Goal: Use online tool/utility: Utilize a website feature to perform a specific function

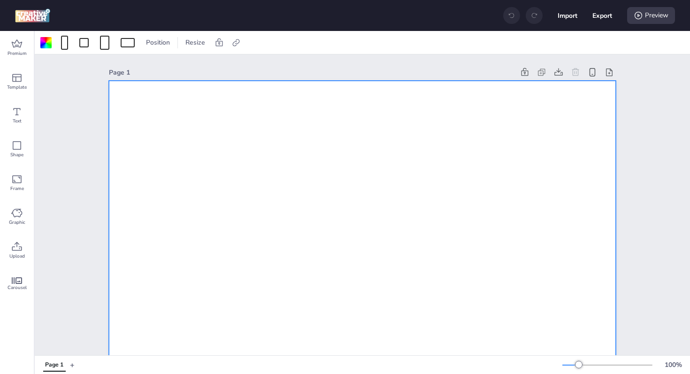
click at [17, 248] on icon at bounding box center [16, 246] width 11 height 11
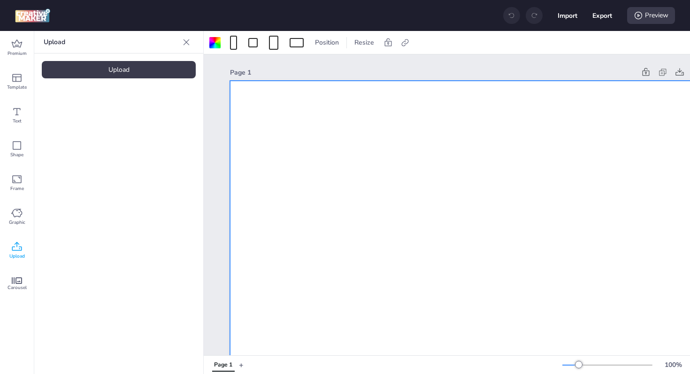
click at [129, 67] on div "Upload" at bounding box center [119, 69] width 154 height 17
click at [88, 129] on video at bounding box center [79, 131] width 75 height 38
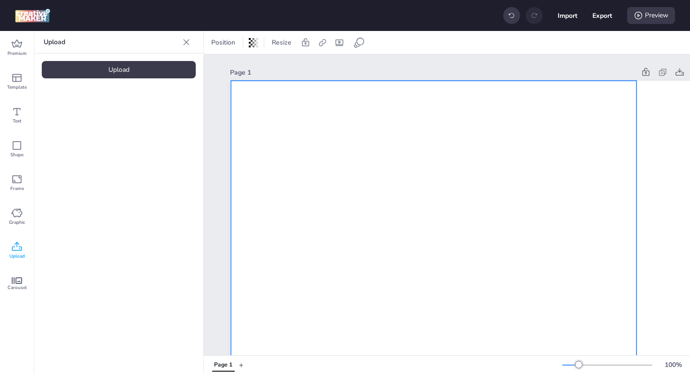
drag, startPoint x: 423, startPoint y: 229, endPoint x: 375, endPoint y: 141, distance: 100.0
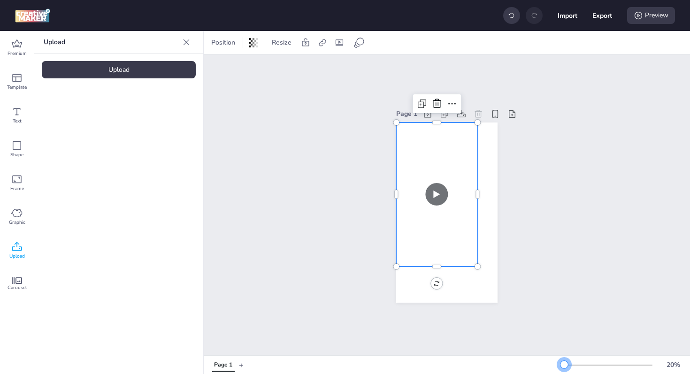
drag, startPoint x: 574, startPoint y: 366, endPoint x: 567, endPoint y: 366, distance: 7.5
click at [567, 366] on div at bounding box center [565, 365] width 8 height 8
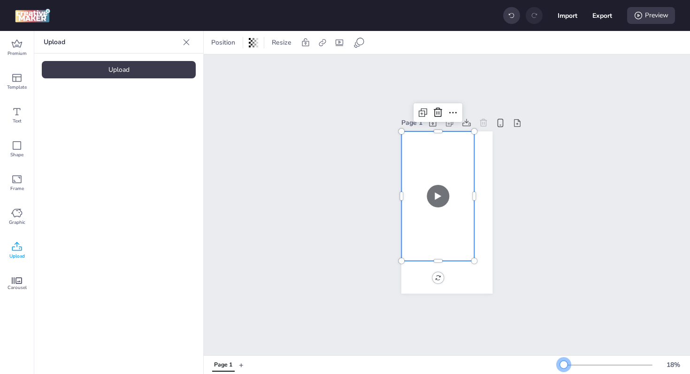
click at [564, 363] on div at bounding box center [564, 365] width 8 height 8
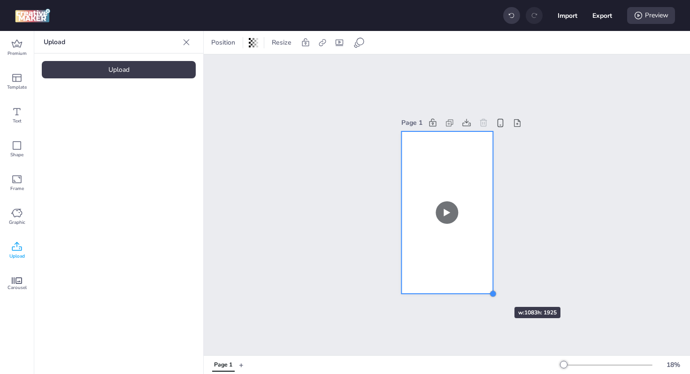
drag, startPoint x: 471, startPoint y: 257, endPoint x: 486, endPoint y: 290, distance: 35.9
click at [489, 290] on div at bounding box center [493, 294] width 8 height 8
click at [459, 213] on video at bounding box center [447, 212] width 92 height 162
click at [460, 231] on video at bounding box center [447, 212] width 92 height 162
click at [321, 42] on icon at bounding box center [322, 42] width 9 height 9
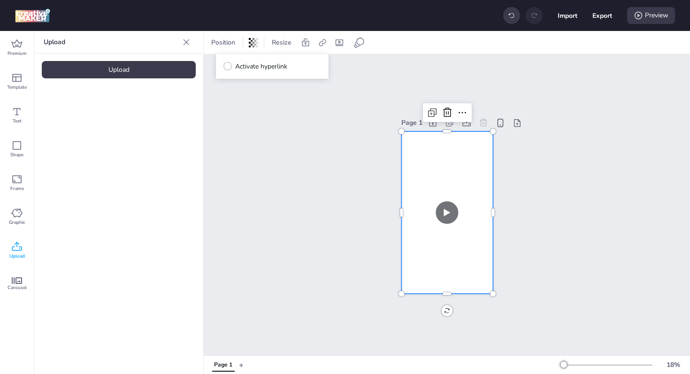
click at [271, 67] on span "Activate hyperlink" at bounding box center [261, 67] width 52 height 10
click at [229, 67] on input "Activate hyperlink" at bounding box center [226, 70] width 6 height 6
checkbox input "true"
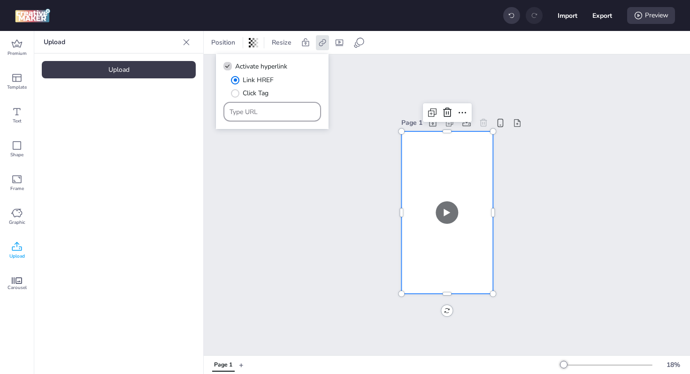
click at [260, 110] on input "Type URL" at bounding box center [273, 112] width 86 height 10
paste input "https://www.facebook.com/TortrixGT"
type input "https://www.facebook.com/TortrixGT"
click at [355, 147] on div "Page 1" at bounding box center [447, 204] width 486 height 301
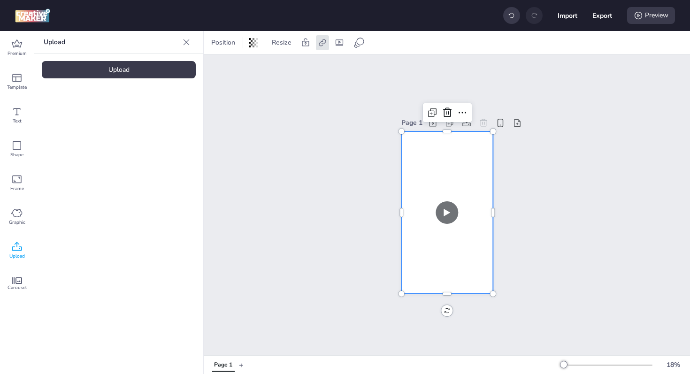
click at [453, 174] on video at bounding box center [447, 212] width 92 height 162
click at [322, 41] on icon at bounding box center [322, 42] width 7 height 7
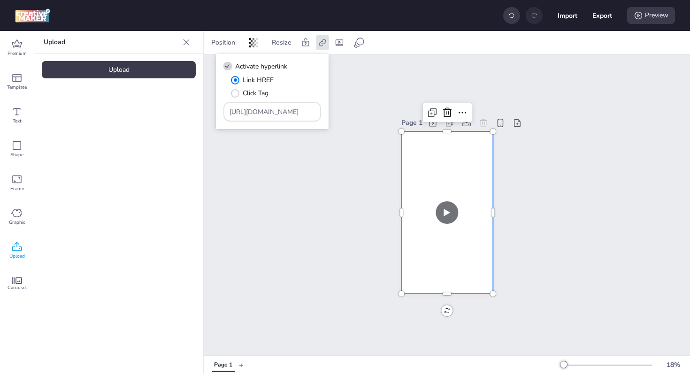
click at [612, 146] on div "Page 1" at bounding box center [447, 204] width 486 height 301
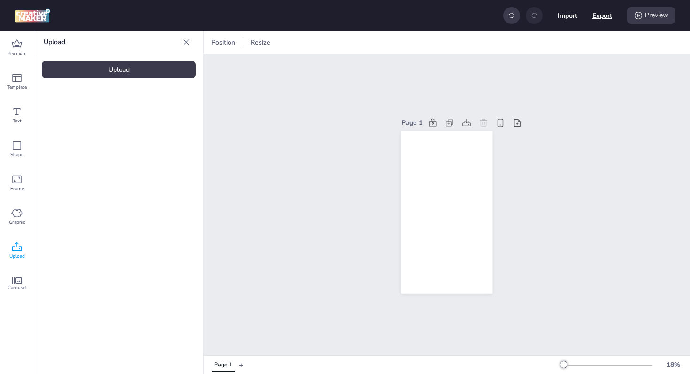
click at [602, 14] on button "Export" at bounding box center [603, 16] width 20 height 20
select select "html"
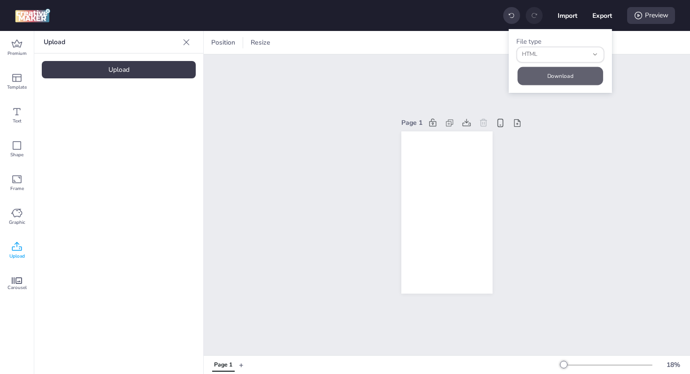
click at [556, 77] on button "Download" at bounding box center [560, 76] width 85 height 18
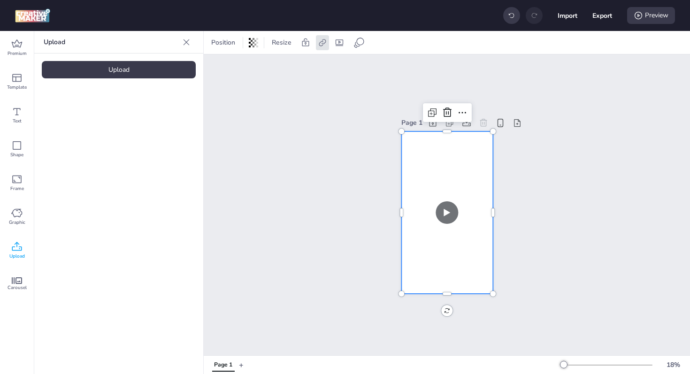
click at [434, 163] on video at bounding box center [447, 212] width 92 height 162
click at [336, 43] on icon at bounding box center [339, 42] width 9 height 9
select select "contain"
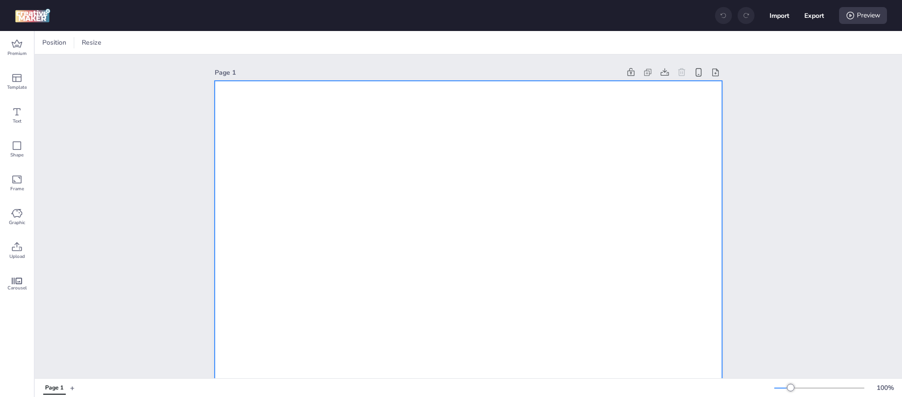
click at [15, 279] on icon at bounding box center [17, 281] width 10 height 7
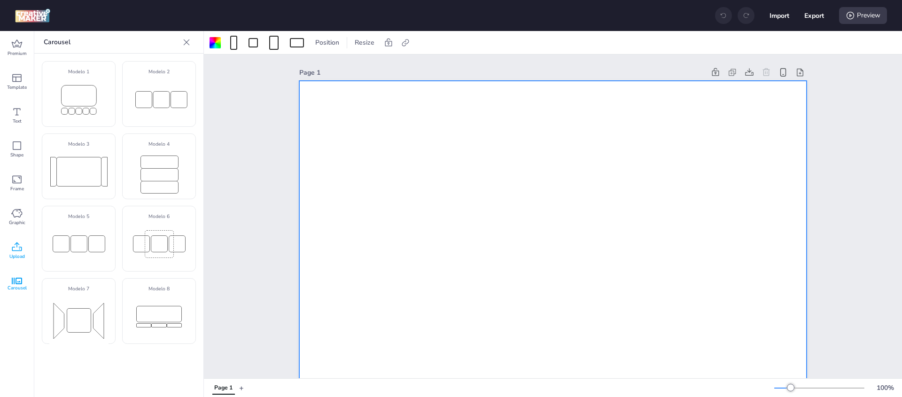
click at [17, 252] on icon at bounding box center [16, 246] width 11 height 11
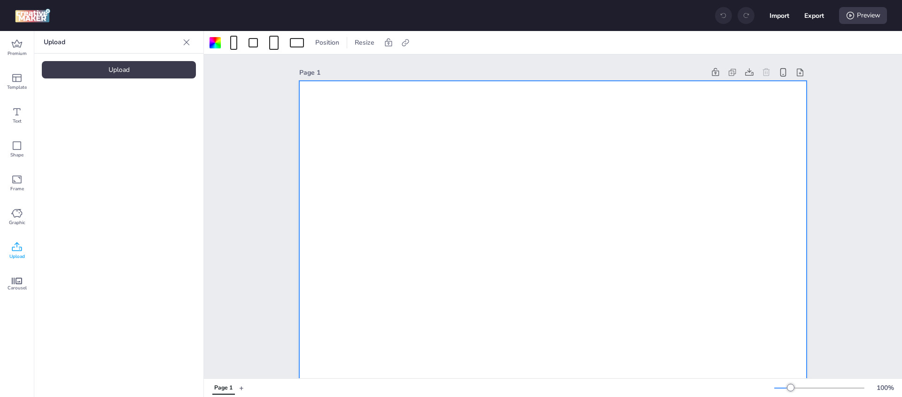
click at [123, 69] on div "Upload" at bounding box center [119, 69] width 154 height 17
click at [91, 126] on img at bounding box center [79, 131] width 57 height 10
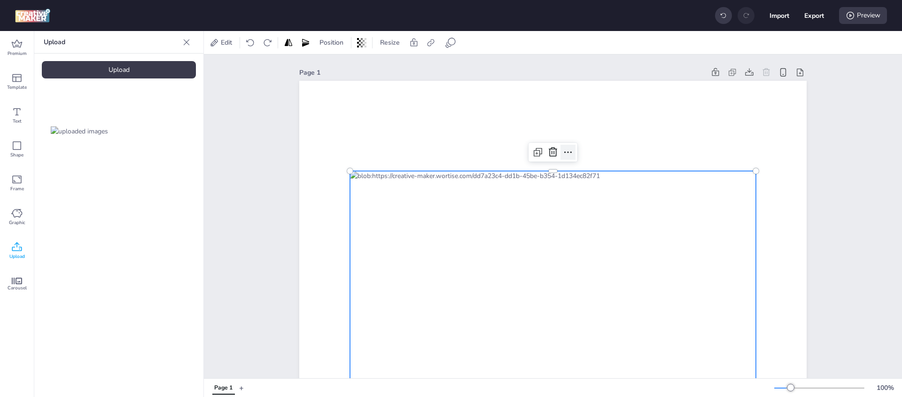
click at [567, 155] on icon at bounding box center [567, 152] width 11 height 11
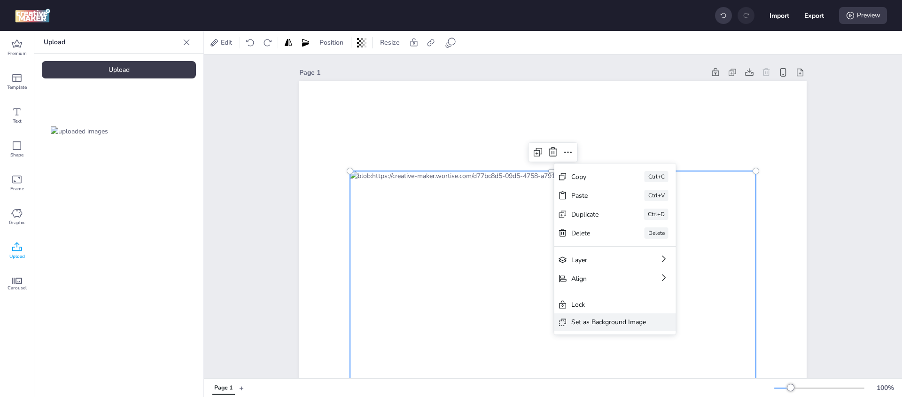
click at [602, 323] on div "Set as Background Image" at bounding box center [608, 322] width 75 height 10
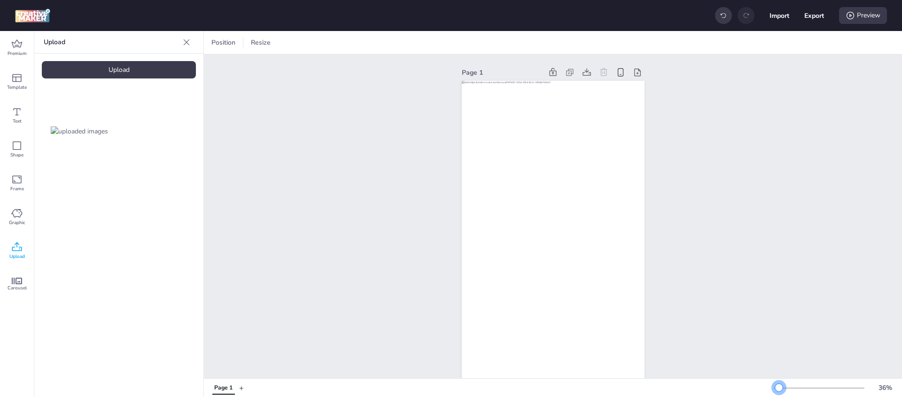
drag, startPoint x: 791, startPoint y: 386, endPoint x: 779, endPoint y: 386, distance: 12.2
click at [779, 386] on div at bounding box center [779, 388] width 8 height 8
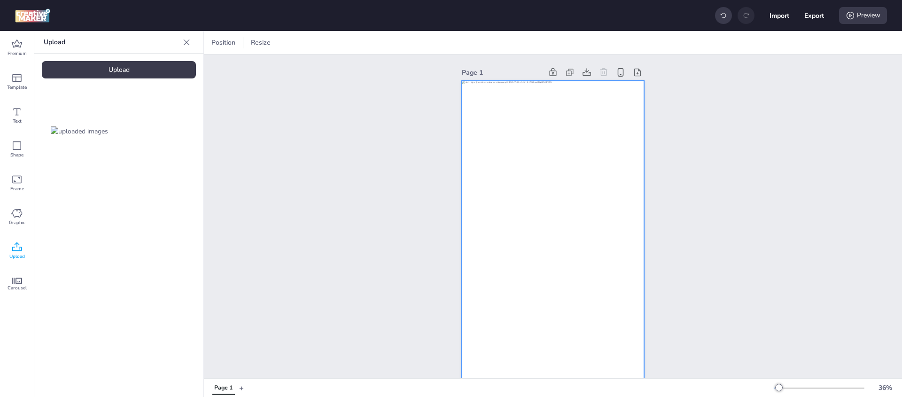
click at [511, 173] on div at bounding box center [553, 243] width 183 height 324
click at [522, 152] on div at bounding box center [553, 243] width 183 height 324
click at [531, 44] on icon at bounding box center [534, 42] width 7 height 7
click at [463, 67] on span "Activate hyperlink" at bounding box center [474, 67] width 52 height 10
click at [441, 67] on input "Activate hyperlink" at bounding box center [438, 70] width 6 height 6
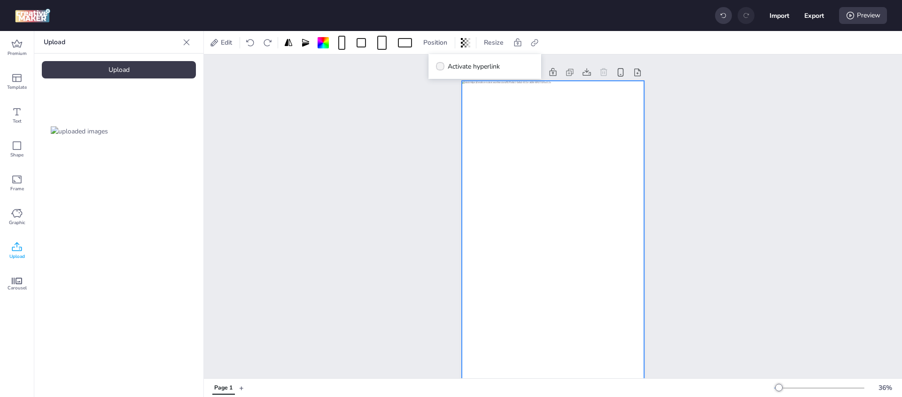
checkbox input "true"
click at [465, 109] on input "[URL][DOMAIN_NAME]" at bounding box center [485, 112] width 86 height 10
drag, startPoint x: 512, startPoint y: 110, endPoint x: 328, endPoint y: 105, distance: 184.1
click at [327, 105] on body "Import Export Preview Premium Template Text Shape Frame Graphic Upload Carousel…" at bounding box center [451, 198] width 902 height 397
paste input "[DOMAIN_NAME][URL][DATE]"
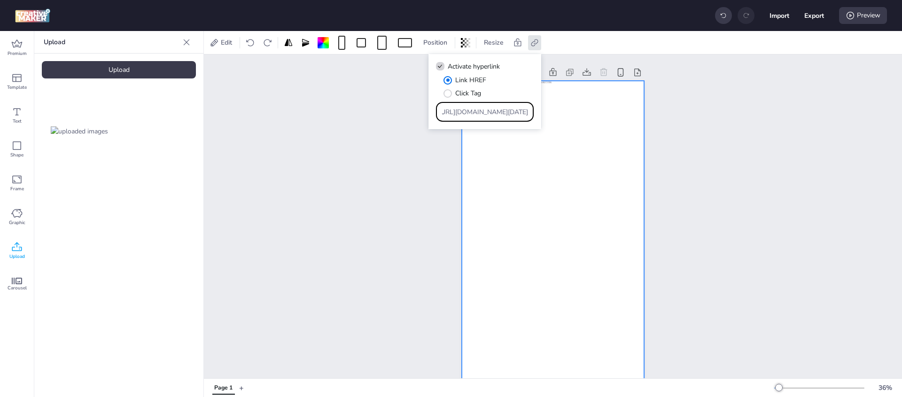
scroll to position [0, 768]
type input "[URL][DOMAIN_NAME][DATE]"
click at [760, 166] on div "Page 1" at bounding box center [553, 235] width 698 height 362
click at [810, 13] on button "Export" at bounding box center [814, 16] width 20 height 20
select select "html"
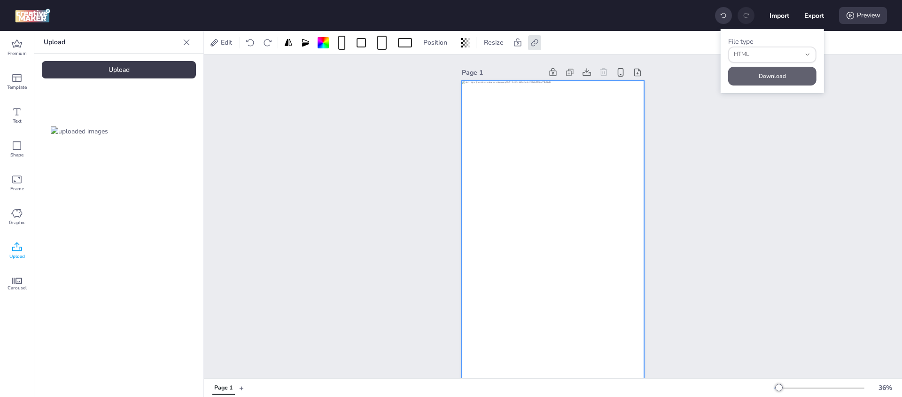
click at [775, 75] on button "Download" at bounding box center [772, 76] width 88 height 19
